Goal: Transaction & Acquisition: Purchase product/service

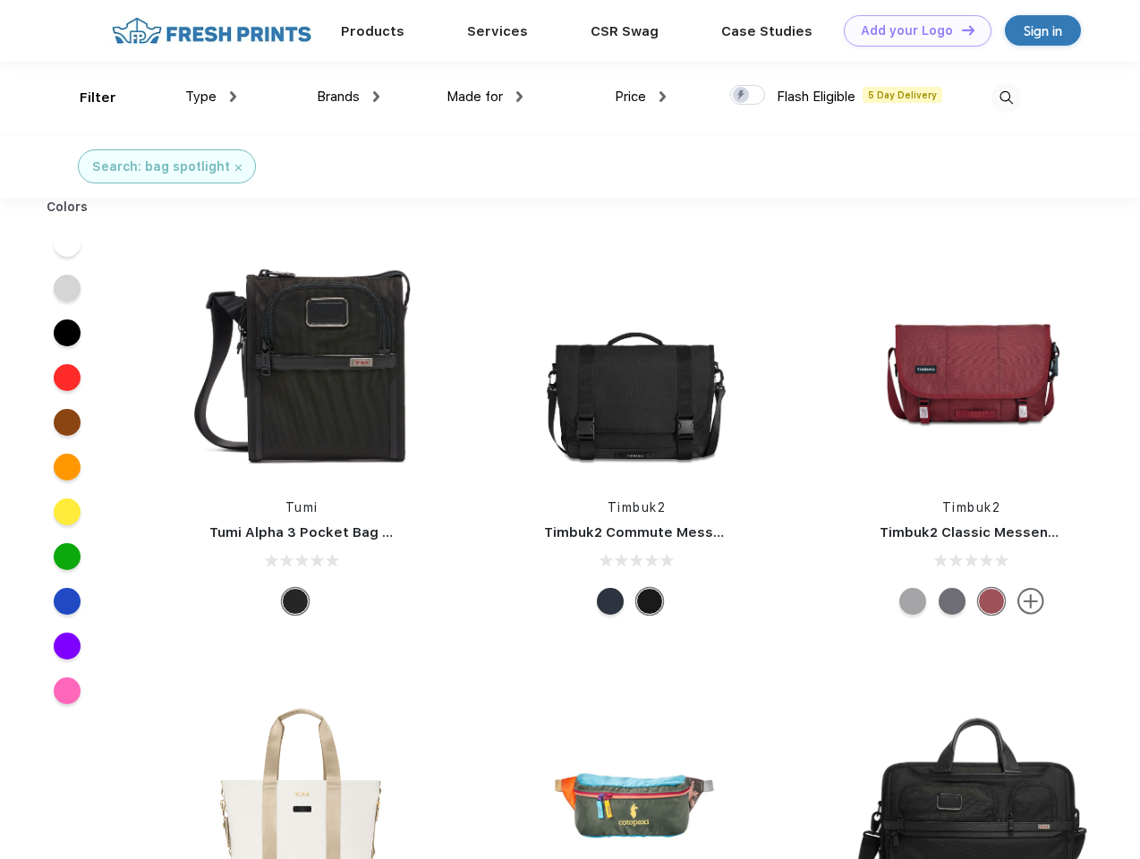
click at [911, 30] on link "Add your Logo Design Tool" at bounding box center [918, 30] width 148 height 31
click at [0, 0] on div "Design Tool" at bounding box center [0, 0] width 0 height 0
click at [960, 30] on link "Add your Logo Design Tool" at bounding box center [918, 30] width 148 height 31
click at [86, 98] on div "Filter" at bounding box center [98, 98] width 37 height 21
click at [211, 97] on span "Type" at bounding box center [200, 97] width 31 height 16
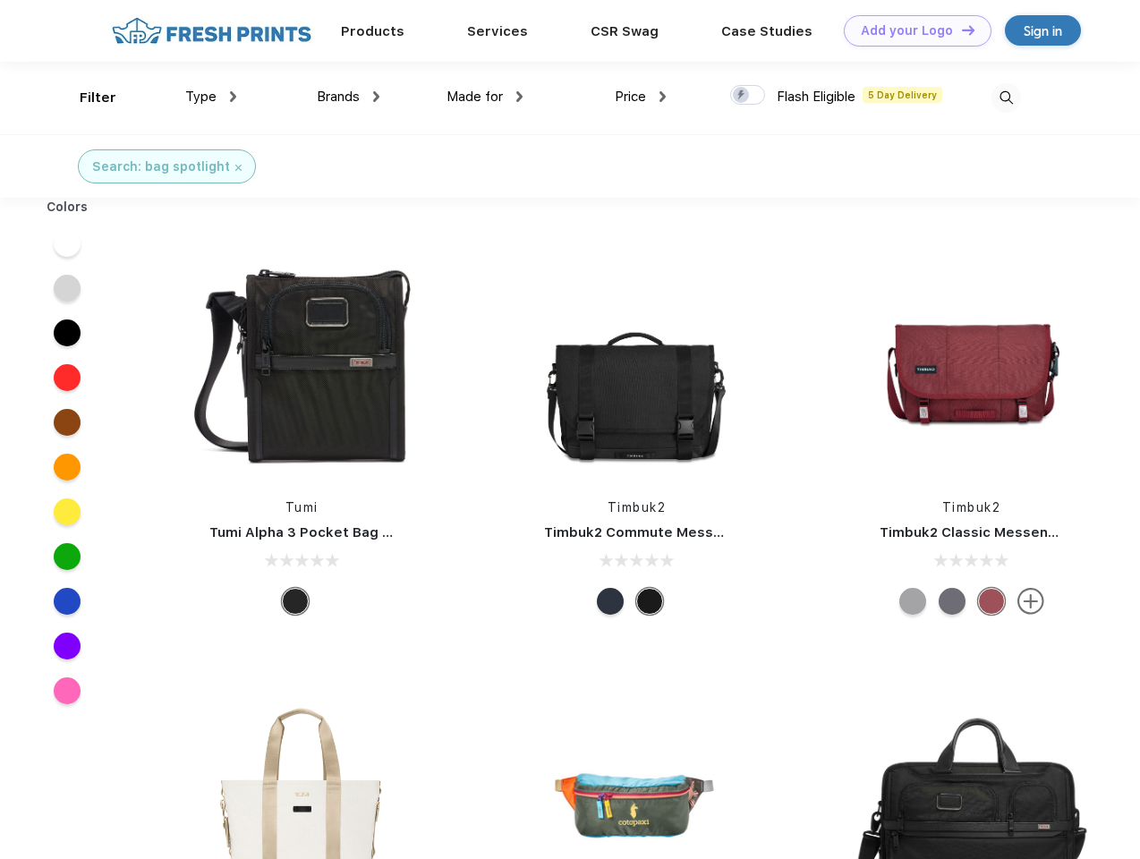
click at [348, 97] on span "Brands" at bounding box center [338, 97] width 43 height 16
click at [485, 97] on span "Made for" at bounding box center [475, 97] width 56 height 16
click at [641, 97] on span "Price" at bounding box center [630, 97] width 31 height 16
click at [748, 96] on div at bounding box center [747, 95] width 35 height 20
click at [742, 96] on input "checkbox" at bounding box center [736, 90] width 12 height 12
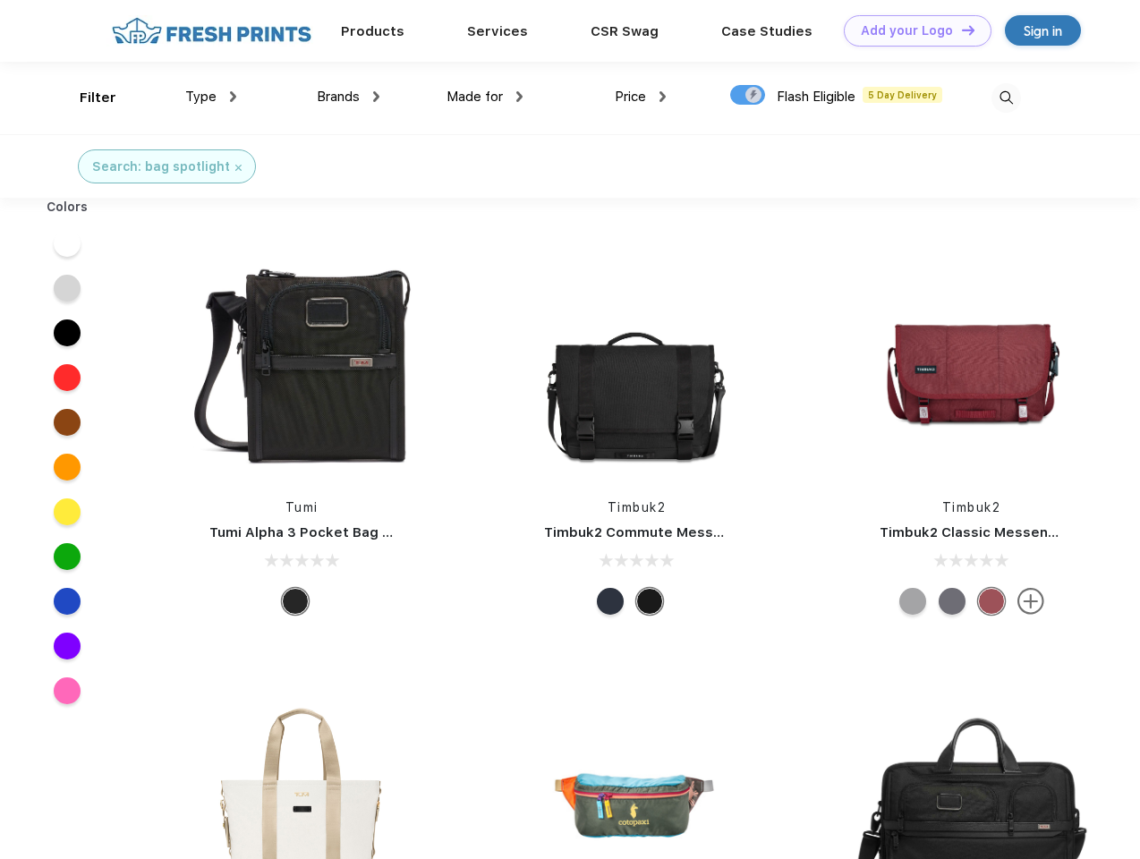
click at [1006, 98] on img at bounding box center [1007, 98] width 30 height 30
